Goal: Task Accomplishment & Management: Manage account settings

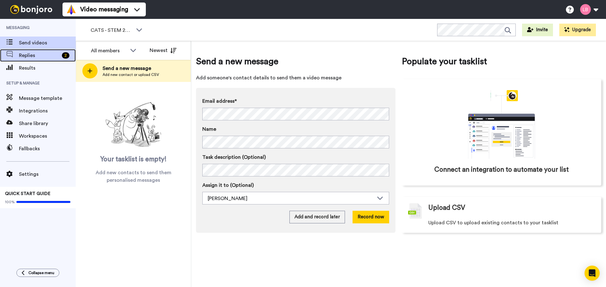
click at [24, 58] on span "Replies" at bounding box center [39, 56] width 40 height 8
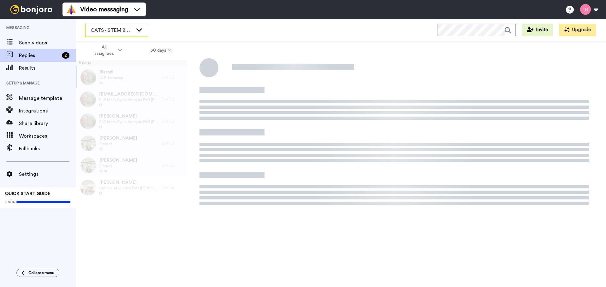
click at [118, 29] on span "CATS - STEM 2025" at bounding box center [112, 30] width 42 height 8
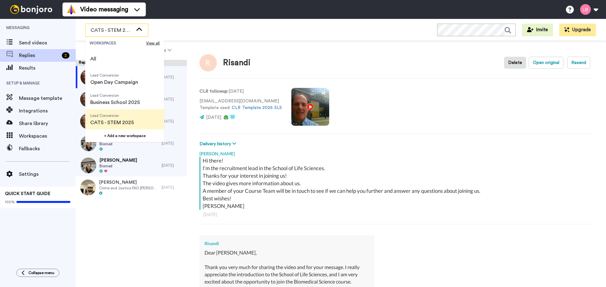
click at [219, 18] on div "Video messaging Switch to Video messaging Testimonials Settings Discover Help &…" at bounding box center [333, 9] width 543 height 19
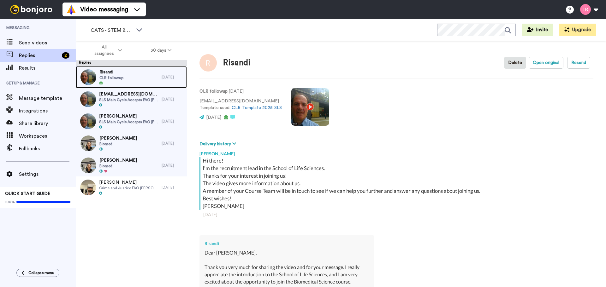
click at [138, 70] on div "Risandi CLR followup" at bounding box center [119, 77] width 86 height 22
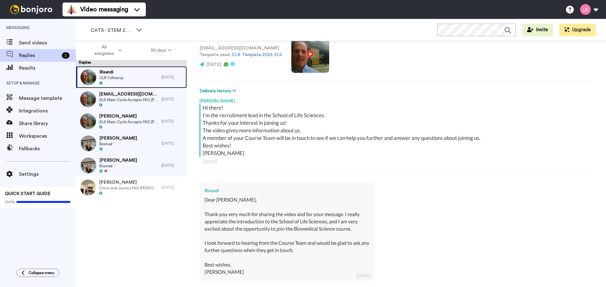
scroll to position [63, 0]
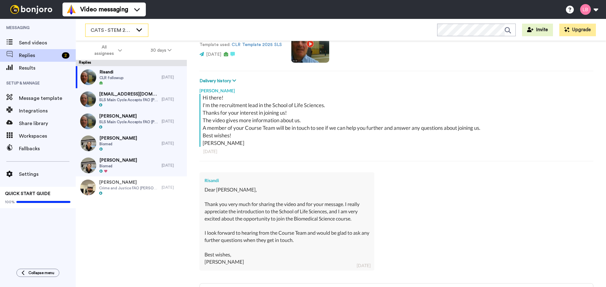
click at [113, 35] on div "CATS - STEM 2025" at bounding box center [116, 30] width 62 height 13
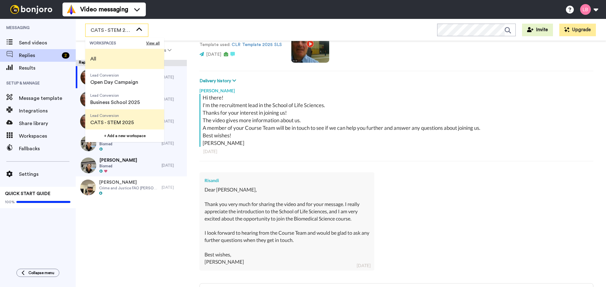
click at [105, 54] on li "All" at bounding box center [124, 59] width 79 height 20
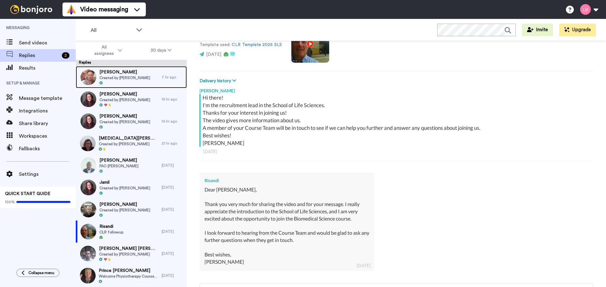
click at [115, 74] on span "[PERSON_NAME]" at bounding box center [124, 72] width 51 height 6
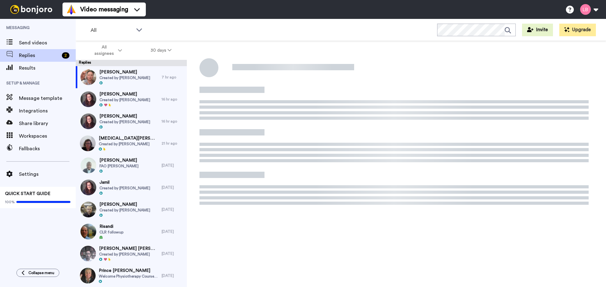
type textarea "x"
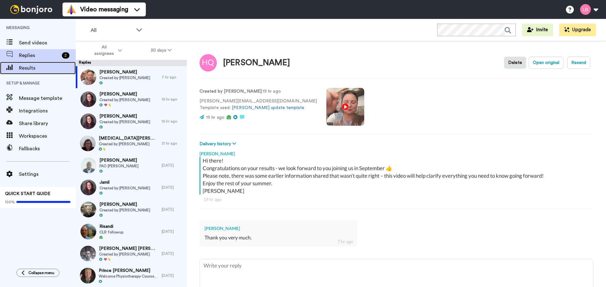
click at [43, 67] on span "Results" at bounding box center [47, 68] width 57 height 8
